Goal: Transaction & Acquisition: Purchase product/service

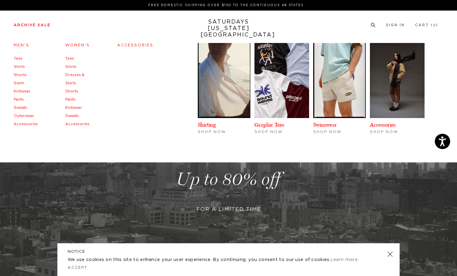
click at [43, 24] on link "Archive Sale" at bounding box center [32, 25] width 37 height 4
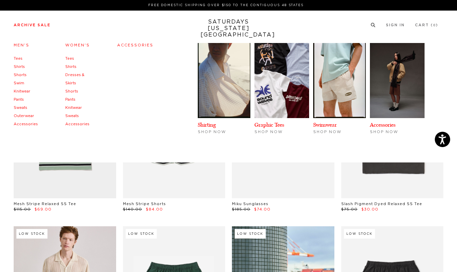
click at [142, 46] on link "Accessories" at bounding box center [135, 45] width 36 height 4
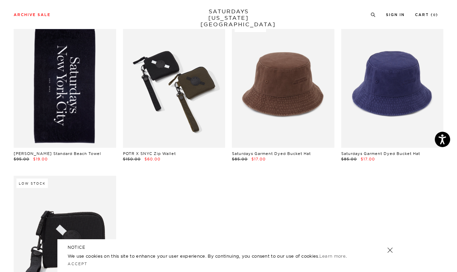
scroll to position [27, 0]
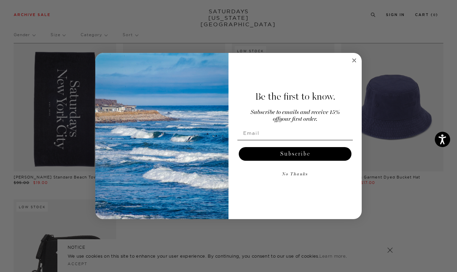
click at [201, 20] on div "Close dialog Be the first to know. Subscribe to emails and receive 15% off your…" at bounding box center [228, 136] width 457 height 272
